Goal: Use online tool/utility: Utilize a website feature to perform a specific function

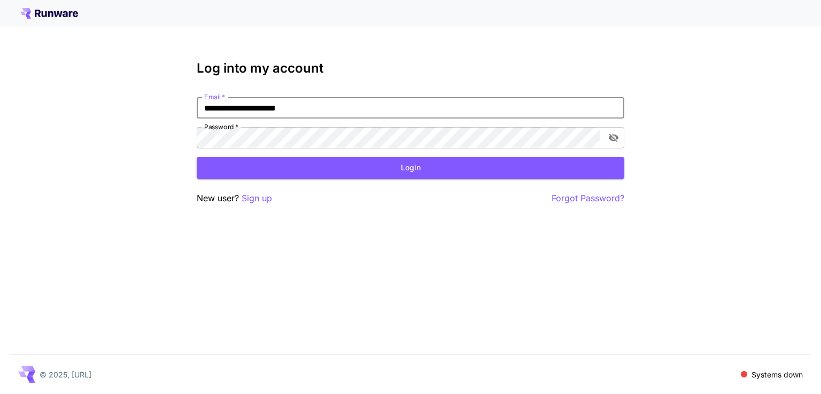
type input "**********"
click button "Login" at bounding box center [410, 168] width 427 height 22
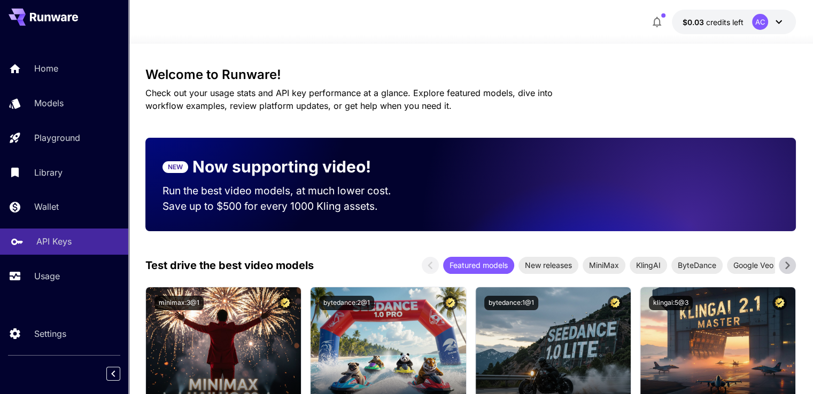
click at [53, 251] on link "API Keys" at bounding box center [64, 242] width 128 height 26
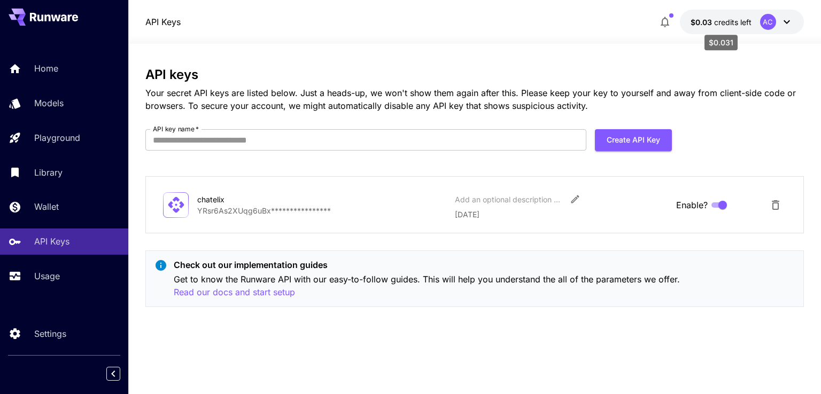
click at [733, 25] on span "credits left" at bounding box center [732, 22] width 37 height 9
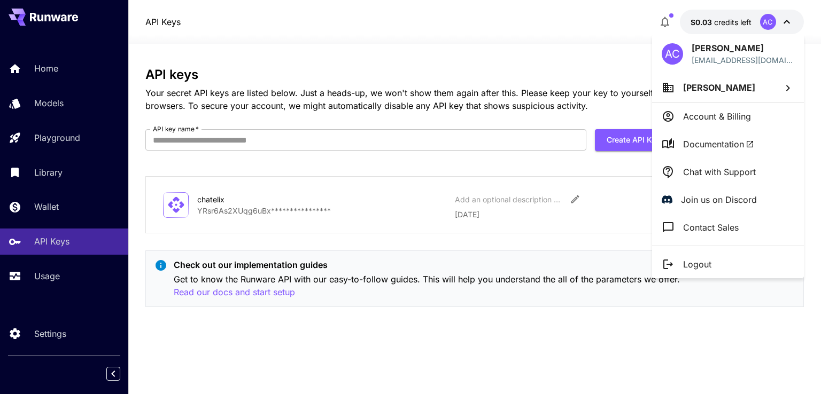
click at [51, 281] on div at bounding box center [410, 197] width 821 height 394
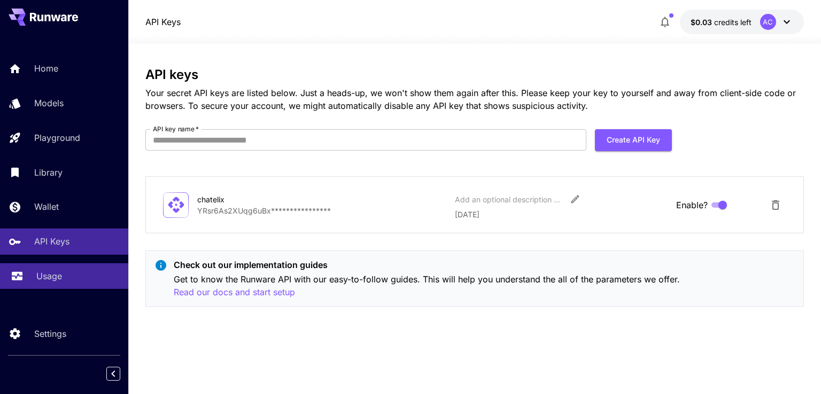
click at [51, 281] on p "Usage" at bounding box center [49, 276] width 26 height 13
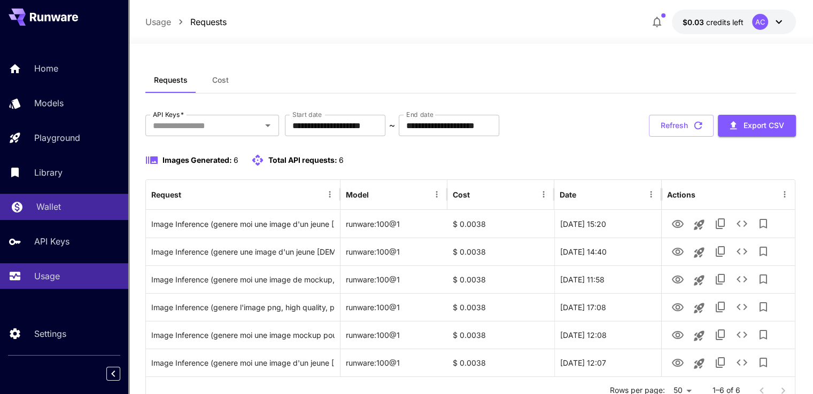
click at [59, 211] on p "Wallet" at bounding box center [48, 206] width 25 height 13
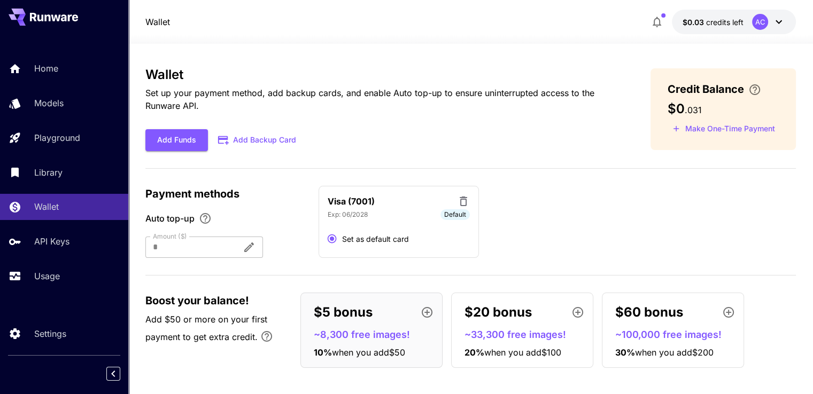
click at [189, 224] on span "Auto top-up" at bounding box center [169, 218] width 49 height 13
click at [194, 242] on div at bounding box center [189, 247] width 88 height 21
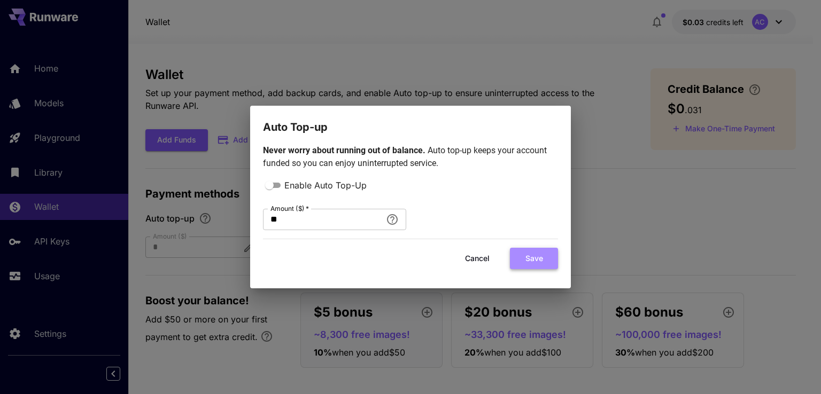
click at [529, 258] on button "Save" at bounding box center [534, 259] width 48 height 22
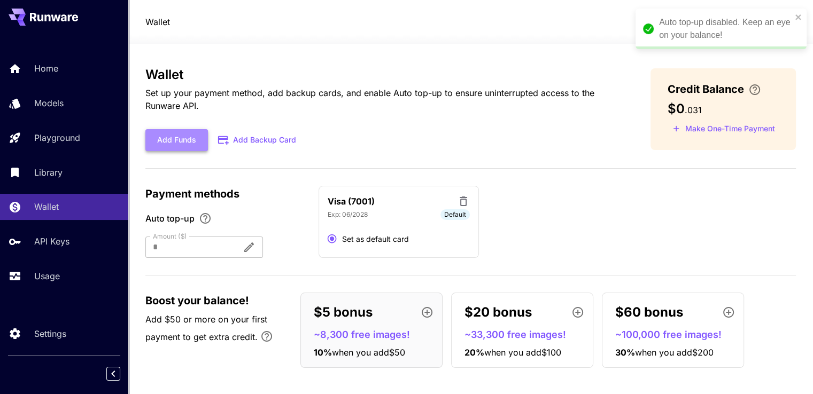
click at [177, 142] on button "Add Funds" at bounding box center [176, 140] width 63 height 22
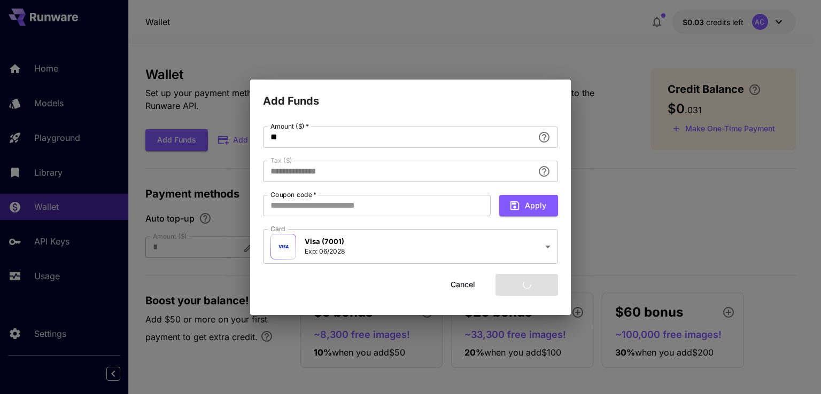
type input "****"
click at [519, 284] on button "Add funds" at bounding box center [526, 285] width 63 height 22
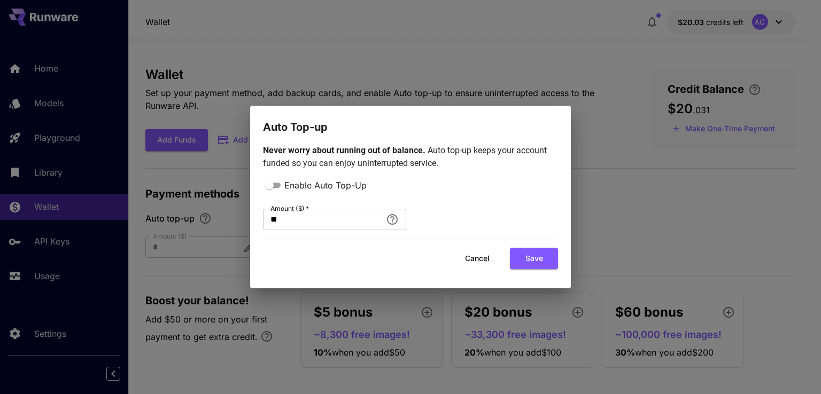
click at [685, 232] on div "Auto Top-up Never worry about running out of balance. Auto top-up keeps your ac…" at bounding box center [410, 197] width 821 height 394
click at [488, 257] on button "Cancel" at bounding box center [477, 259] width 48 height 22
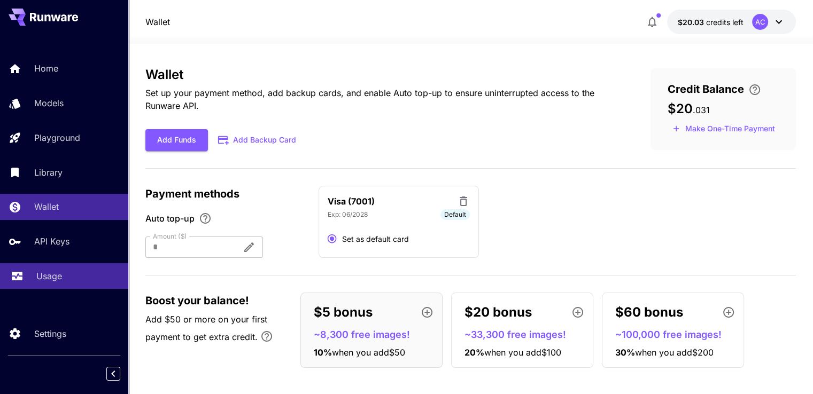
click at [58, 280] on p "Usage" at bounding box center [49, 276] width 26 height 13
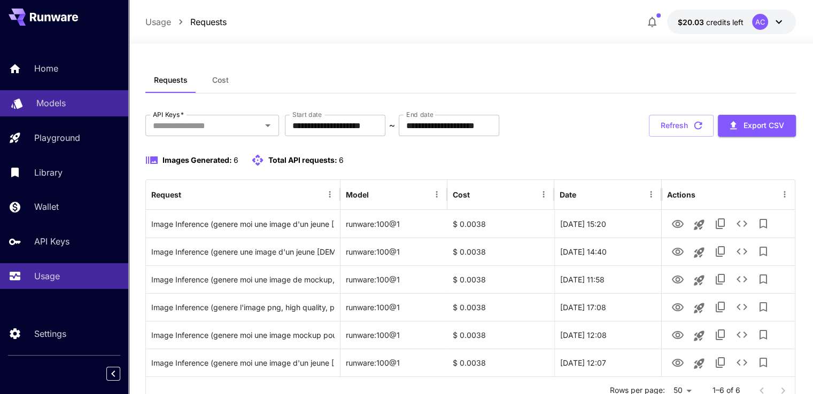
click at [49, 97] on p "Models" at bounding box center [50, 103] width 29 height 13
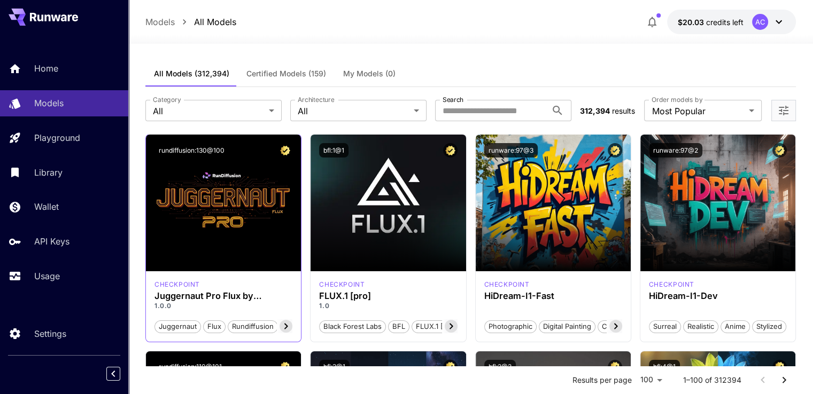
click at [289, 326] on icon at bounding box center [285, 326] width 13 height 13
click at [289, 326] on span "photorealism" at bounding box center [269, 327] width 50 height 11
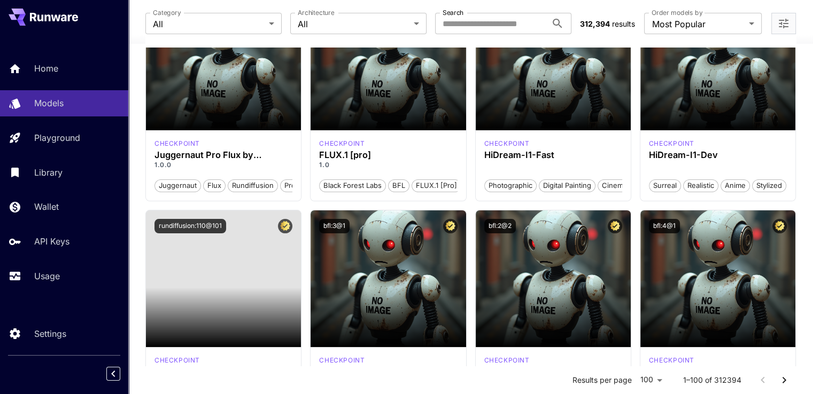
scroll to position [25, 0]
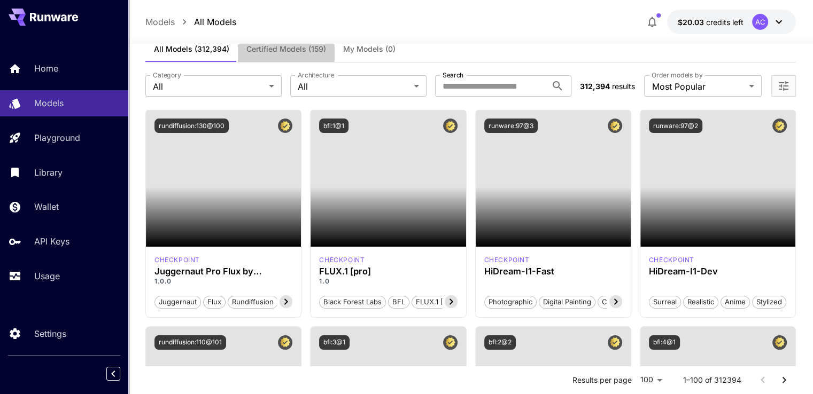
click at [267, 51] on span "Certified Models (159)" at bounding box center [286, 49] width 80 height 10
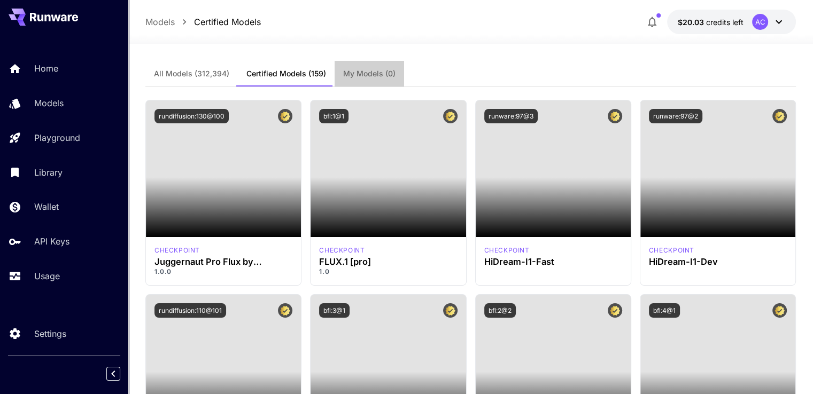
click at [361, 74] on span "My Models (0)" at bounding box center [369, 74] width 52 height 10
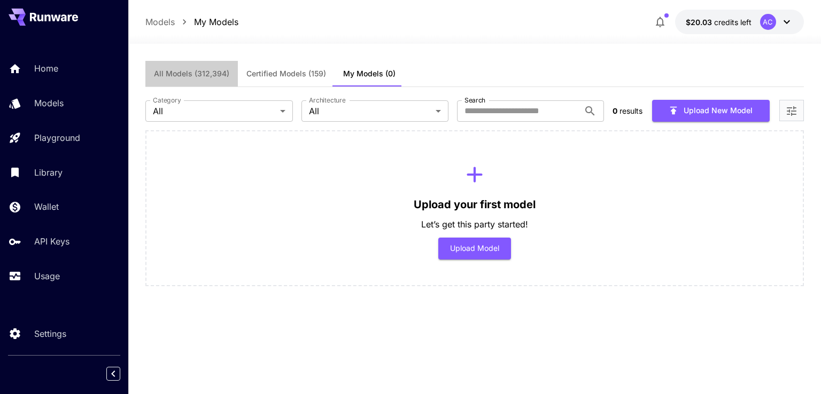
click at [203, 68] on button "All Models (312,394)" at bounding box center [191, 74] width 92 height 26
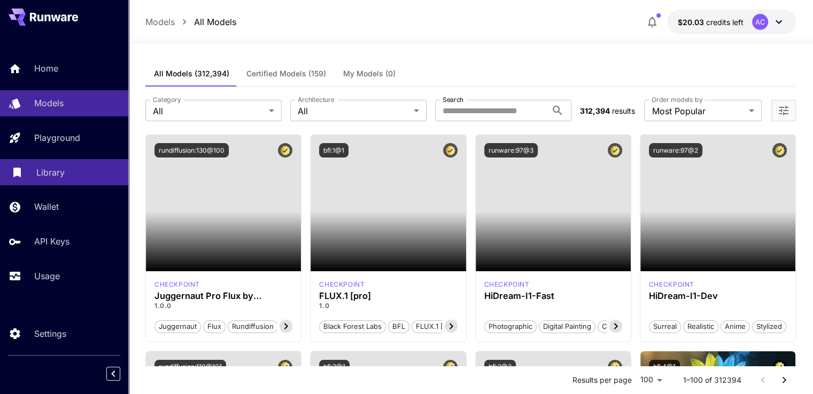
click at [59, 174] on p "Library" at bounding box center [50, 172] width 28 height 13
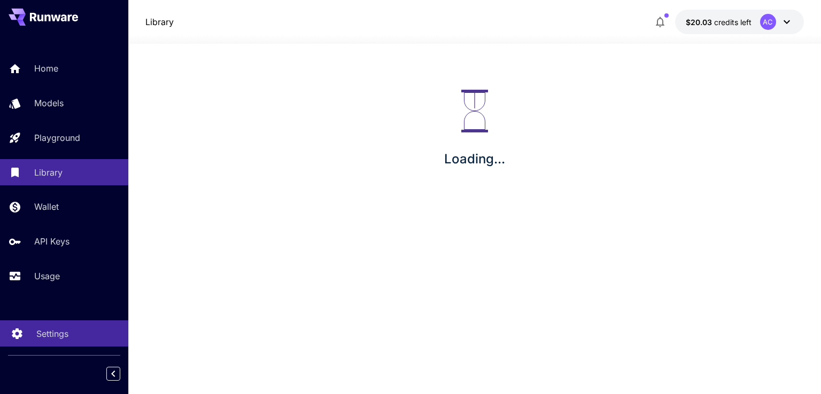
click at [51, 330] on p "Settings" at bounding box center [52, 334] width 32 height 13
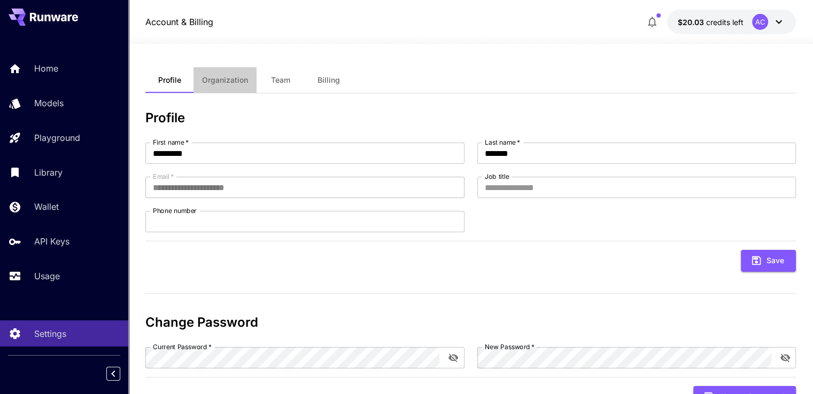
click at [215, 82] on span "Organization" at bounding box center [225, 80] width 46 height 10
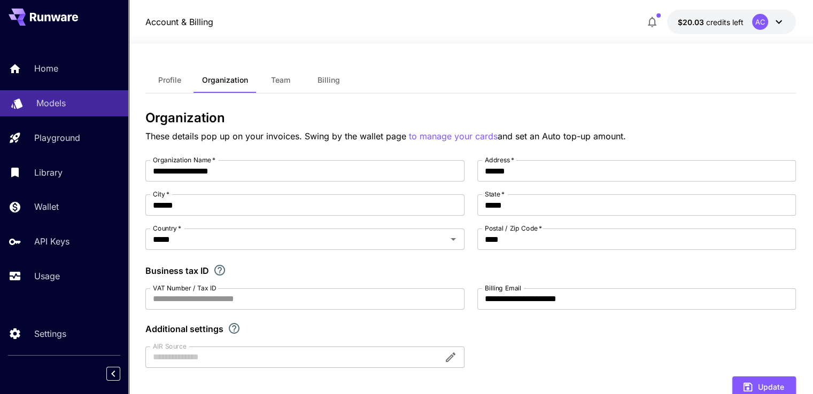
click at [51, 110] on link "Models" at bounding box center [64, 103] width 128 height 26
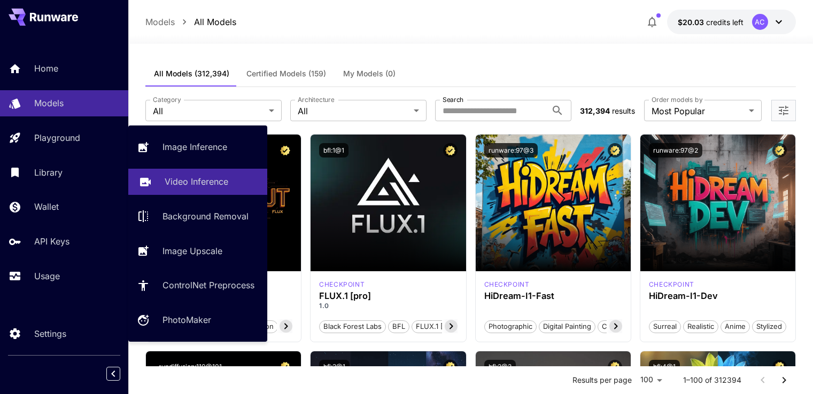
click at [214, 190] on link "Video Inference" at bounding box center [197, 182] width 139 height 26
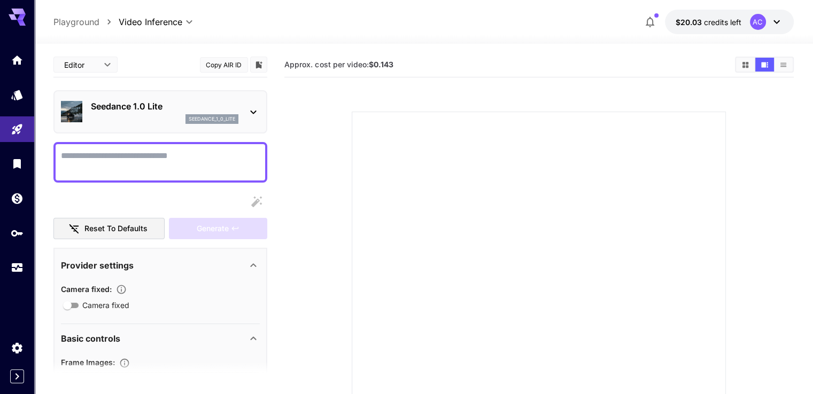
click at [258, 108] on icon at bounding box center [253, 112] width 13 height 13
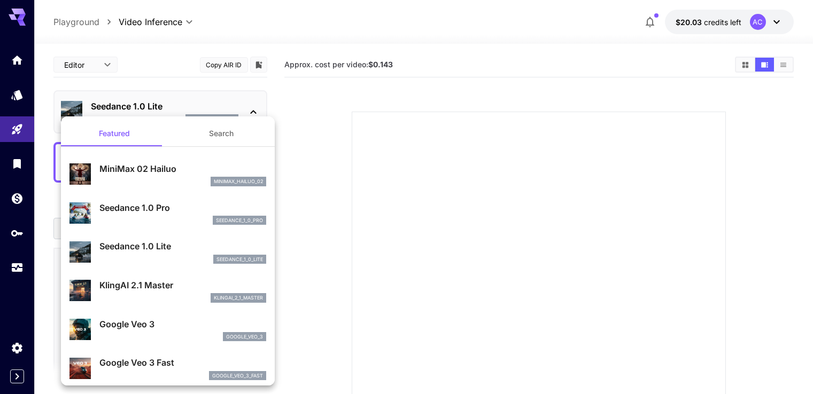
drag, startPoint x: 431, startPoint y: 61, endPoint x: 371, endPoint y: 67, distance: 59.7
click at [371, 67] on div at bounding box center [410, 197] width 821 height 394
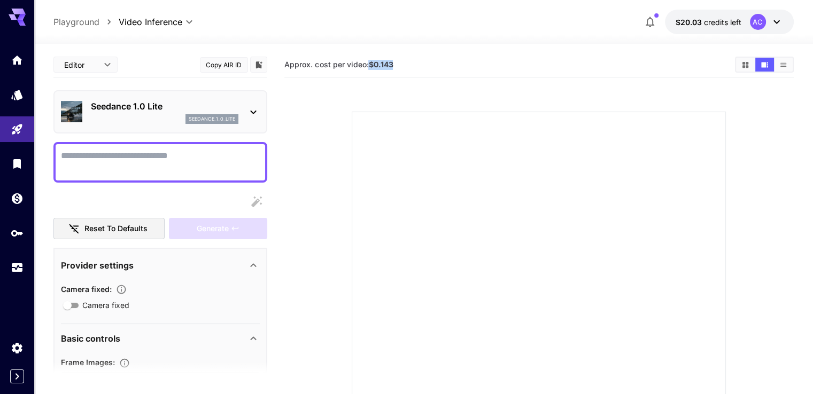
drag, startPoint x: 369, startPoint y: 61, endPoint x: 405, endPoint y: 61, distance: 36.3
click at [405, 61] on section "Approx. cost per video: $0.143" at bounding box center [504, 65] width 441 height 10
copy b "$0.143"
click at [291, 157] on section at bounding box center [538, 286] width 509 height 400
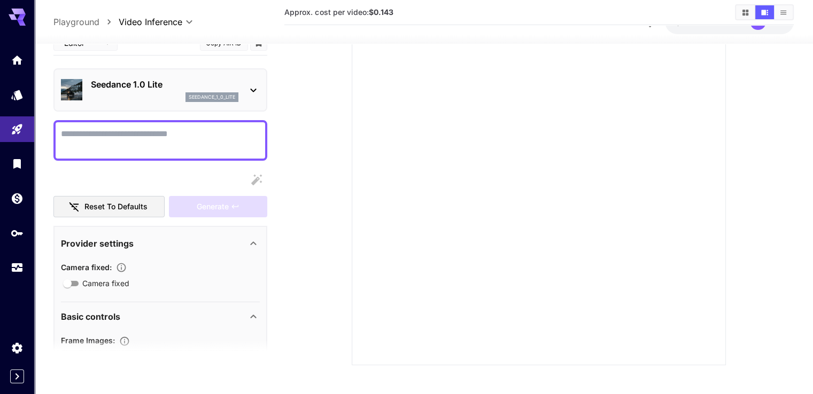
scroll to position [123, 0]
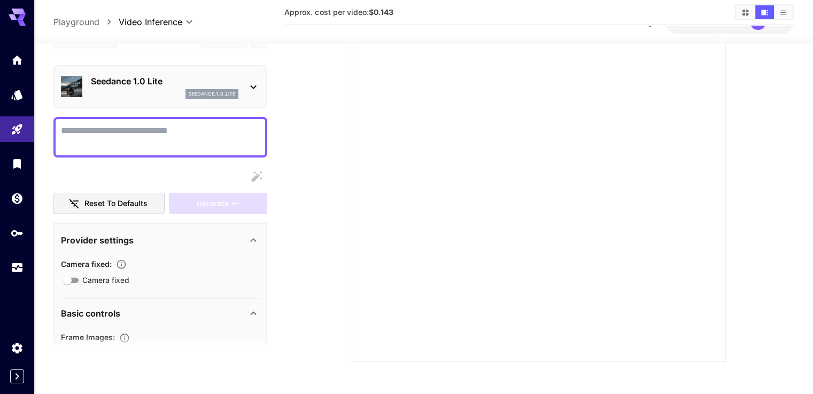
click at [246, 84] on div "Seedance 1.0 Lite seedance_1_0_lite" at bounding box center [160, 87] width 199 height 33
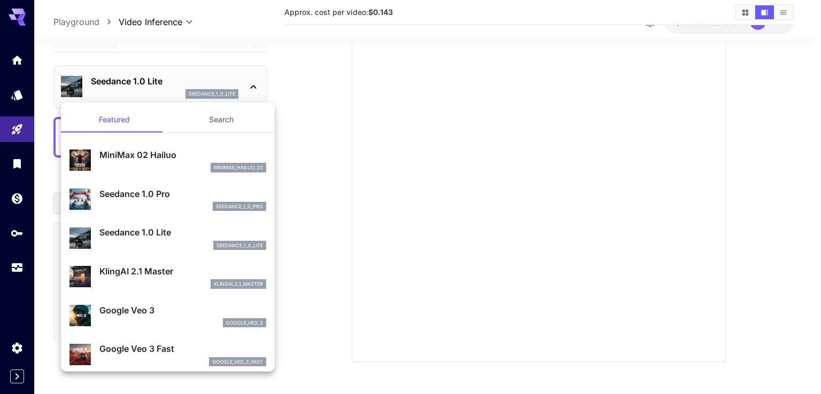
click at [130, 153] on p "MiniMax 02 Hailuo" at bounding box center [182, 155] width 167 height 13
type input "**********"
type input "***"
type input "*"
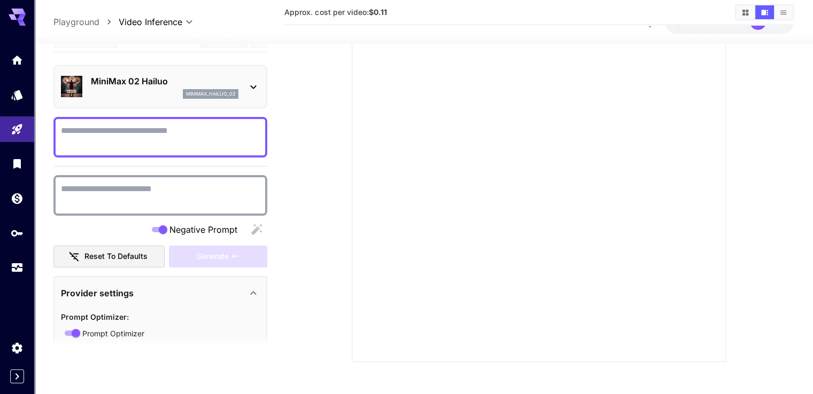
click at [177, 125] on textarea "Negative Prompt" at bounding box center [160, 137] width 199 height 26
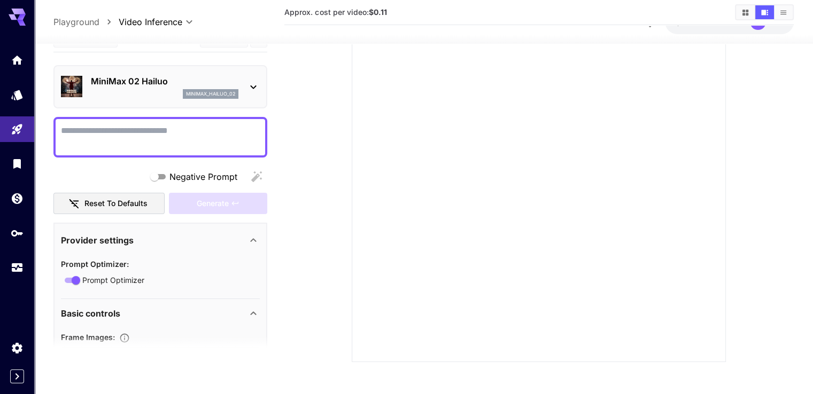
click at [100, 135] on textarea "Negative Prompt" at bounding box center [160, 137] width 199 height 26
type textarea "**********"
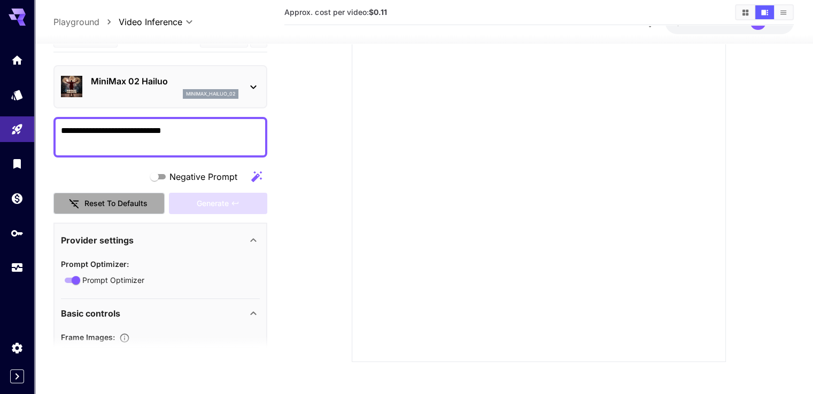
click at [153, 204] on button "Reset to defaults" at bounding box center [108, 203] width 111 height 22
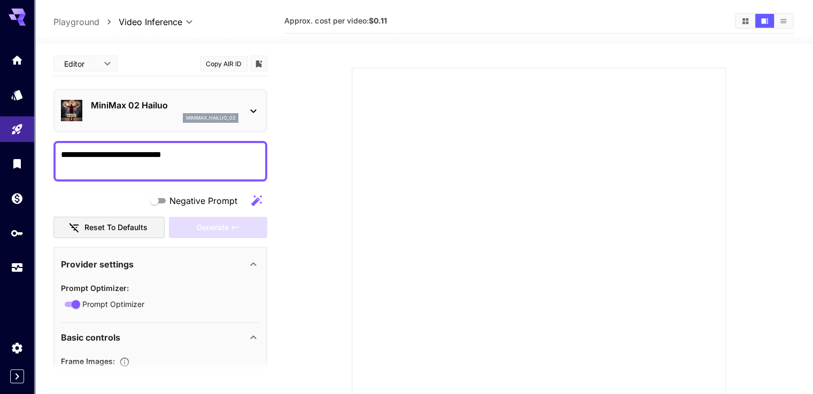
scroll to position [45, 0]
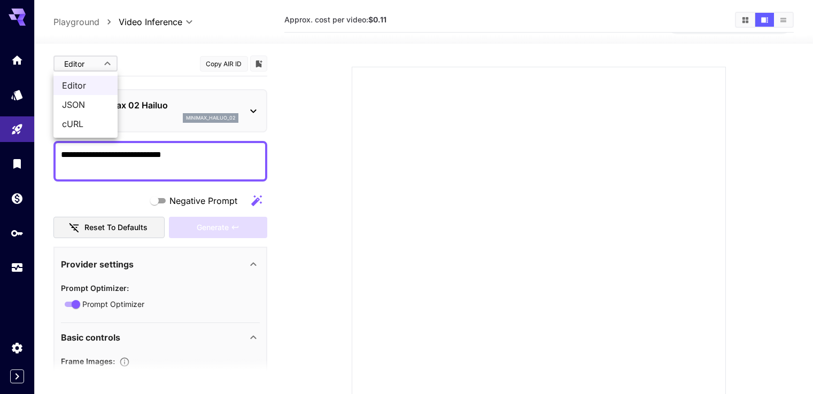
click at [109, 64] on body "**********" at bounding box center [410, 214] width 821 height 518
click at [109, 64] on div at bounding box center [410, 197] width 821 height 394
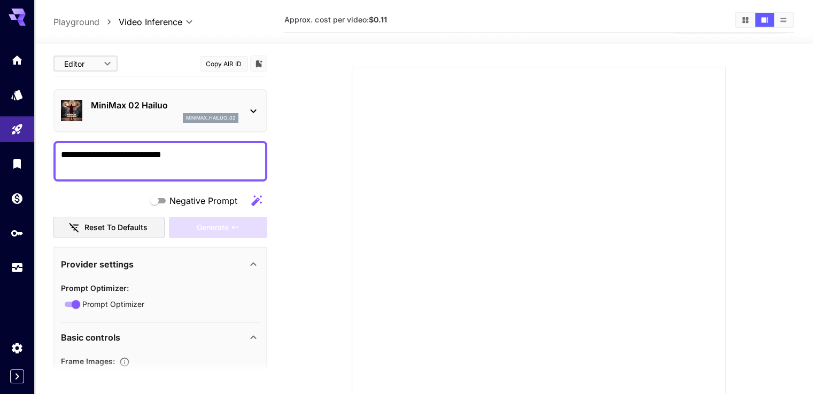
scroll to position [123, 0]
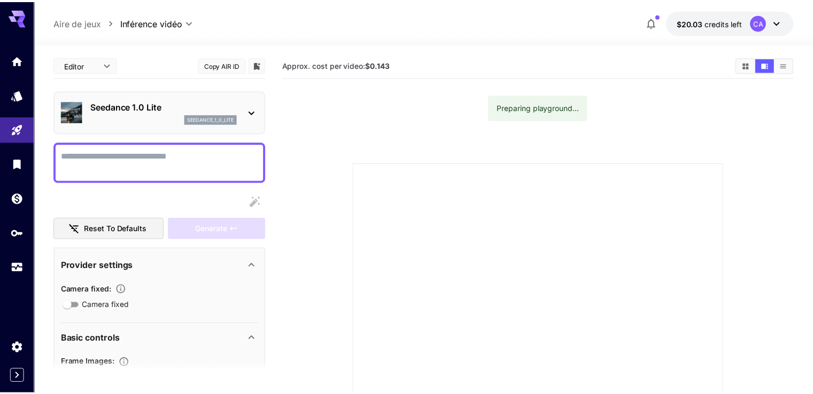
scroll to position [123, 0]
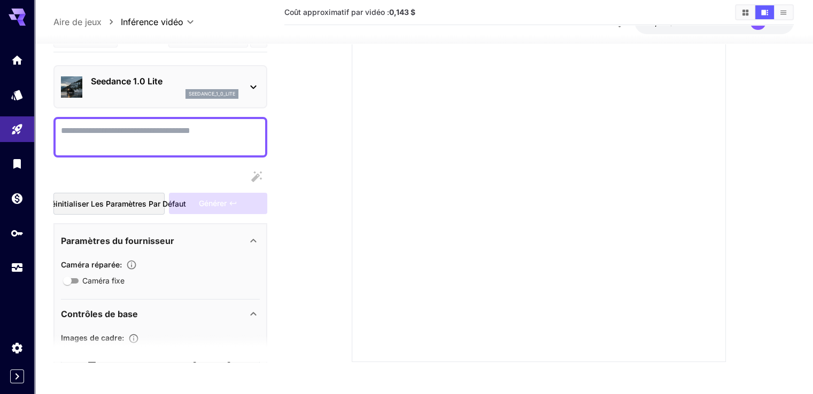
click at [143, 154] on div at bounding box center [160, 137] width 214 height 41
click at [148, 136] on textarea "Caméra fixe" at bounding box center [160, 137] width 199 height 26
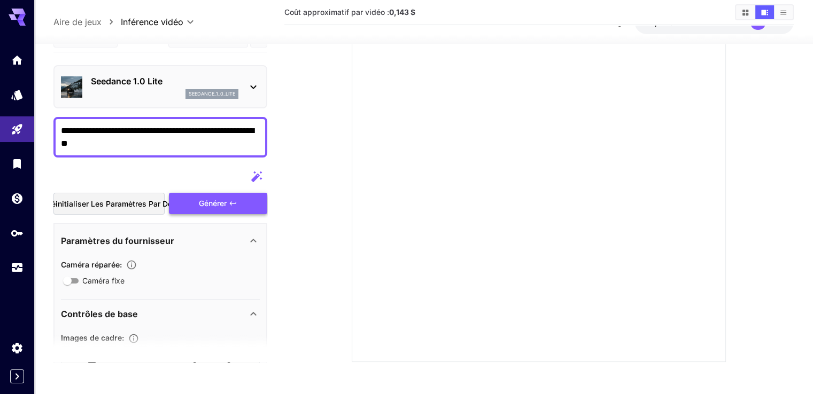
click at [238, 195] on div "Réinitialiser les paramètres par défaut Générer" at bounding box center [160, 190] width 214 height 49
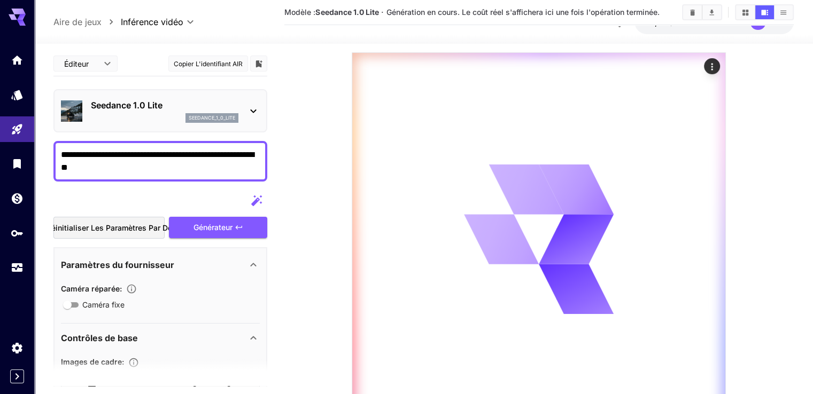
scroll to position [188, 0]
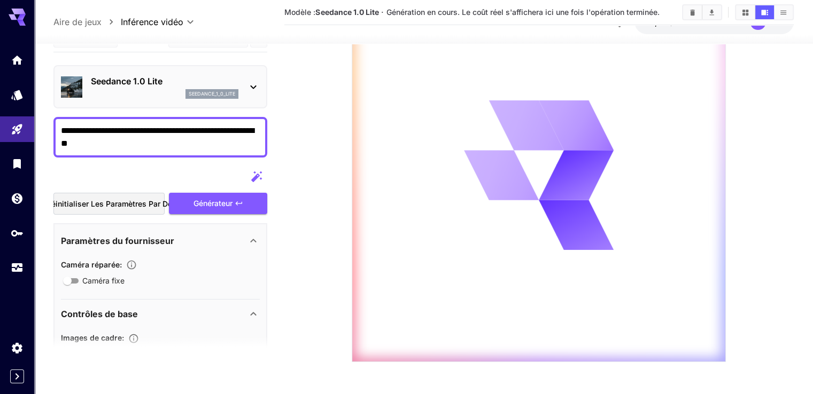
drag, startPoint x: 816, startPoint y: 97, endPoint x: 820, endPoint y: 151, distance: 54.1
click at [813, 151] on html "**********" at bounding box center [406, 103] width 813 height 582
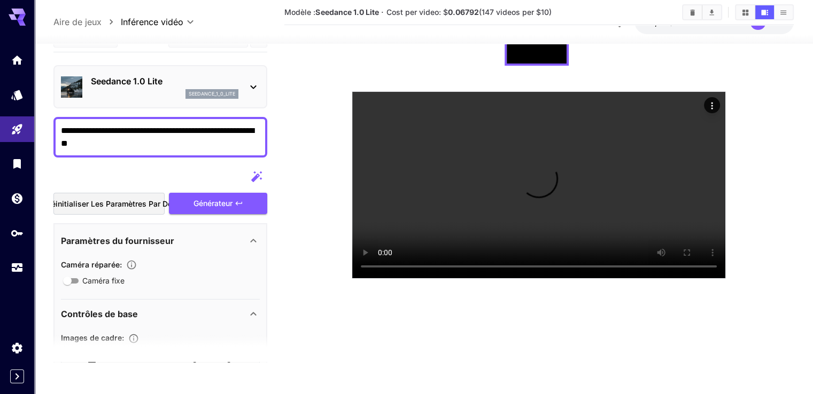
scroll to position [84, 0]
click at [711, 273] on button "Lire la vidéo" at bounding box center [712, 265] width 16 height 16
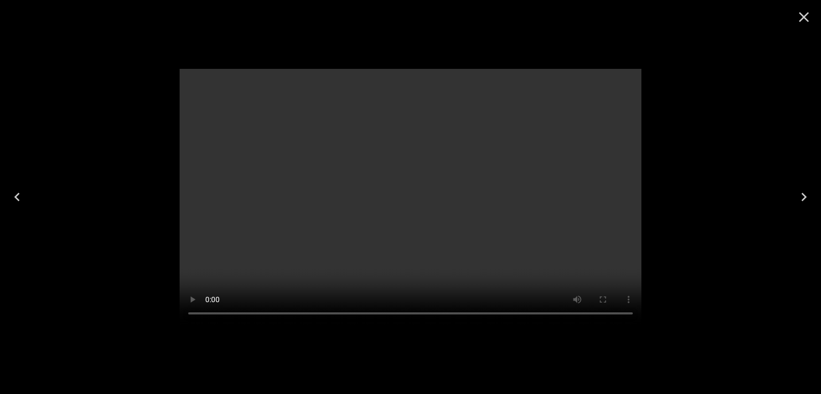
click at [800, 18] on icon "Close" at bounding box center [803, 17] width 17 height 17
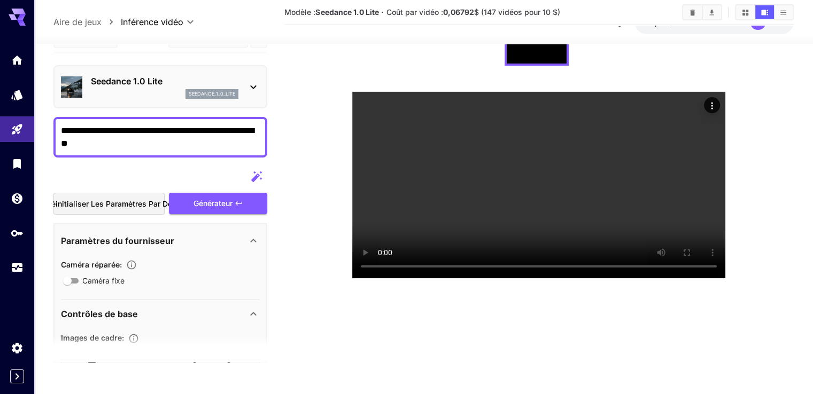
click at [251, 174] on icon "button" at bounding box center [256, 176] width 13 height 13
type textarea "**********"
